Goal: Information Seeking & Learning: Understand process/instructions

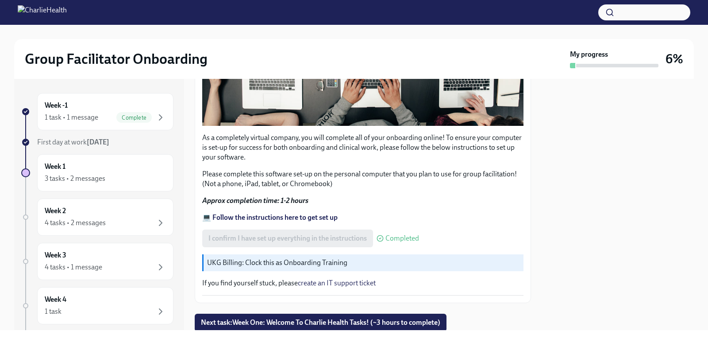
scroll to position [288, 0]
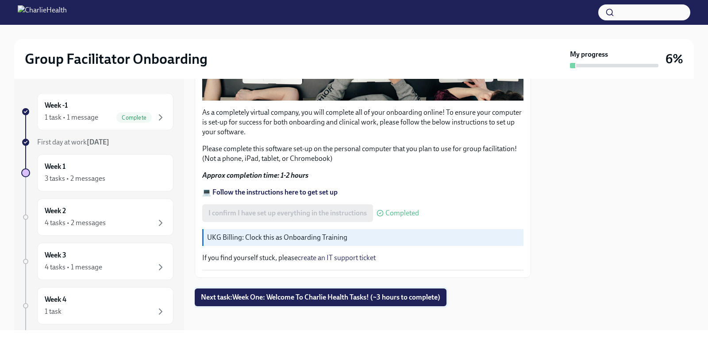
click at [265, 293] on span "Next task : Week One: Welcome To Charlie Health Tasks! (~3 hours to complete)" at bounding box center [320, 297] width 239 height 9
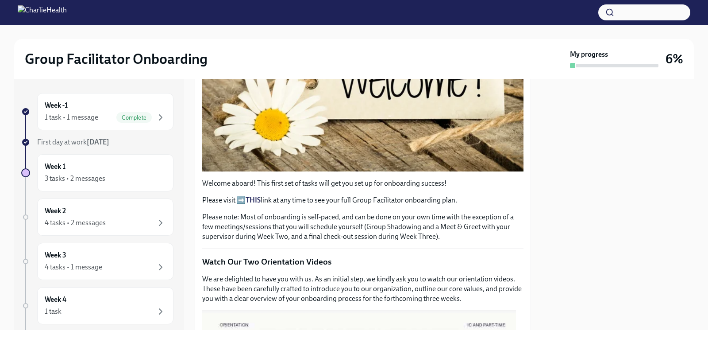
scroll to position [230, 0]
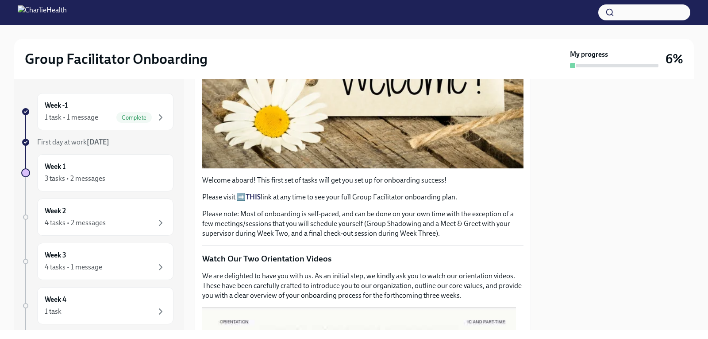
click at [252, 193] on strong "THIS" at bounding box center [253, 197] width 15 height 8
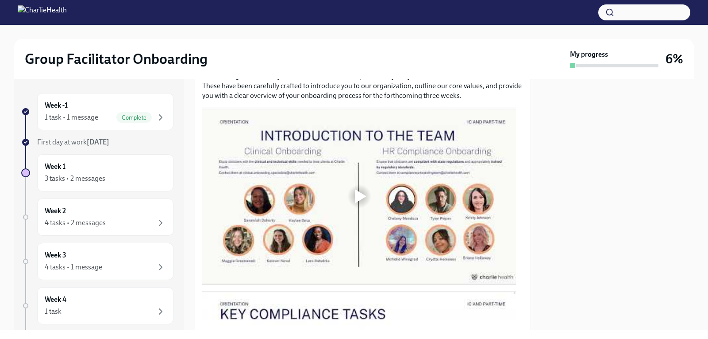
scroll to position [432, 0]
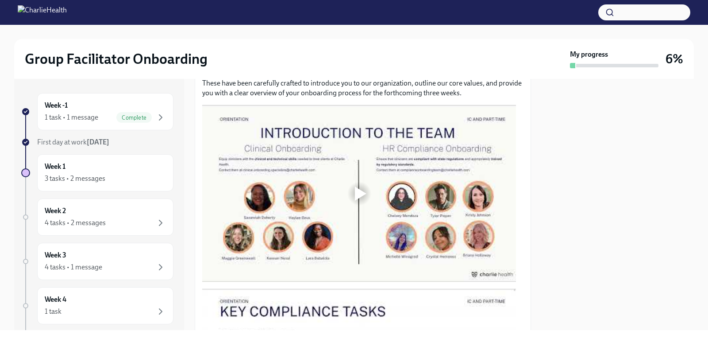
click at [363, 190] on div at bounding box center [361, 193] width 12 height 14
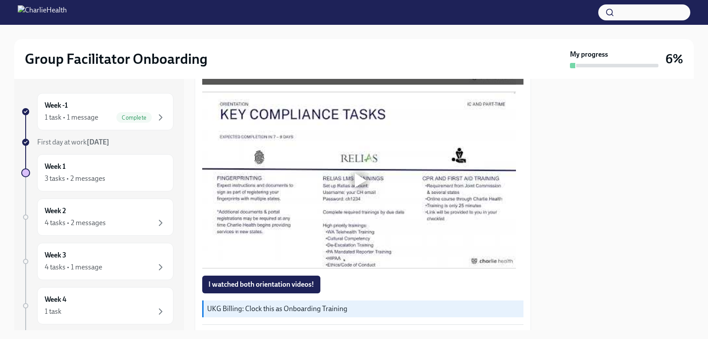
scroll to position [632, 0]
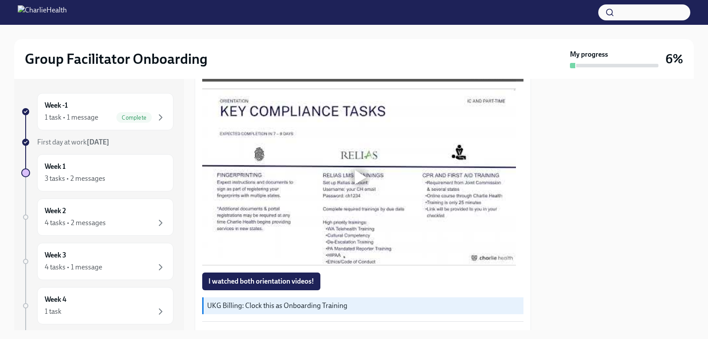
click at [358, 170] on div at bounding box center [361, 177] width 12 height 14
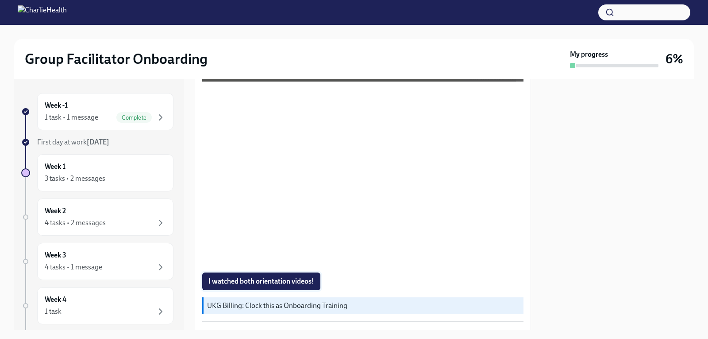
click at [247, 277] on span "I watched both orientation videos!" at bounding box center [262, 281] width 106 height 9
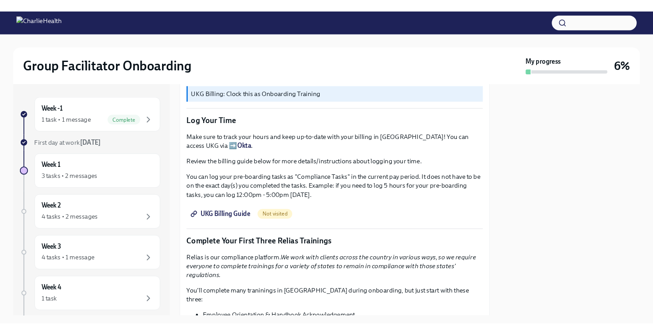
scroll to position [859, 0]
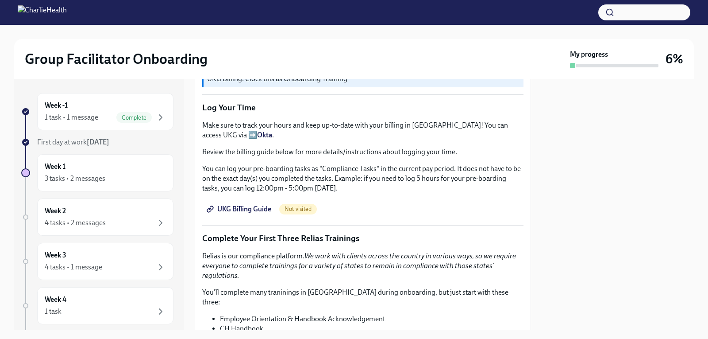
click at [242, 205] on span "UKG Billing Guide" at bounding box center [240, 209] width 63 height 9
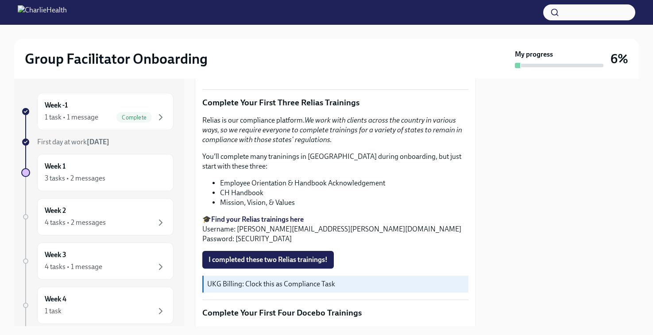
scroll to position [983, 0]
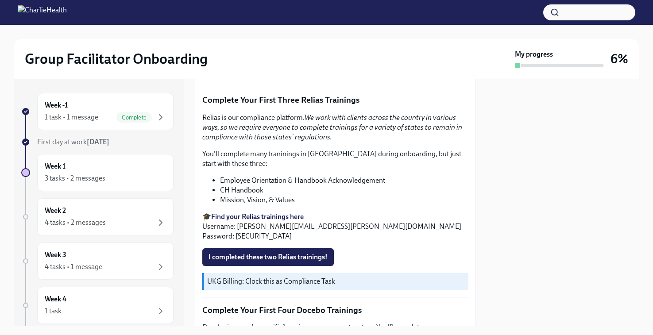
click at [239, 212] on strong "Find your Relias trainings here" at bounding box center [257, 216] width 93 height 8
drag, startPoint x: 237, startPoint y: 221, endPoint x: 336, endPoint y: 223, distance: 98.3
click at [336, 223] on p "🎓 Find your Relias trainings here Username: [PERSON_NAME][EMAIL_ADDRESS][PERSON…" at bounding box center [335, 226] width 266 height 29
copy p "[PERSON_NAME][EMAIL_ADDRESS][PERSON_NAME][DOMAIN_NAME]"
click at [265, 253] on span "I completed these two Relias trainings!" at bounding box center [268, 257] width 119 height 9
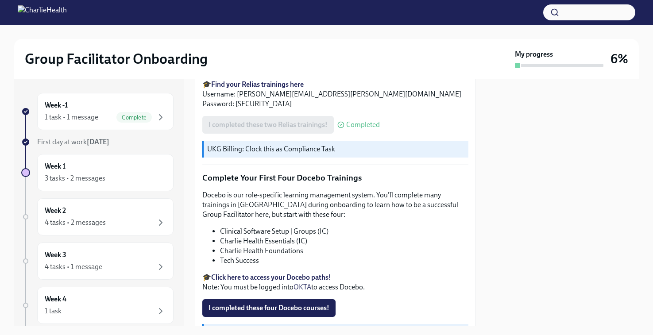
scroll to position [1062, 0]
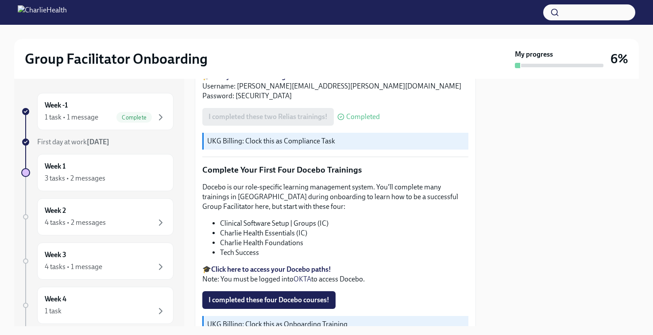
click at [261, 265] on strong "Click here to access your Docebo paths!" at bounding box center [271, 269] width 120 height 8
